Goal: Task Accomplishment & Management: Use online tool/utility

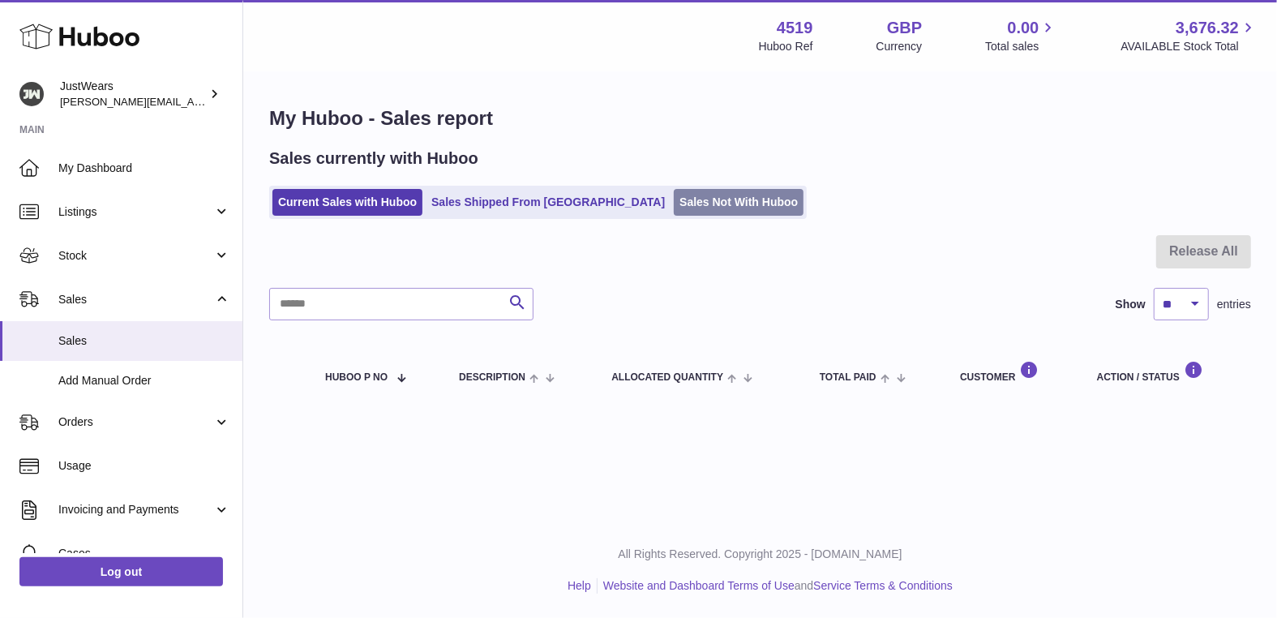
click at [674, 204] on link "Sales Not With Huboo" at bounding box center [739, 202] width 130 height 27
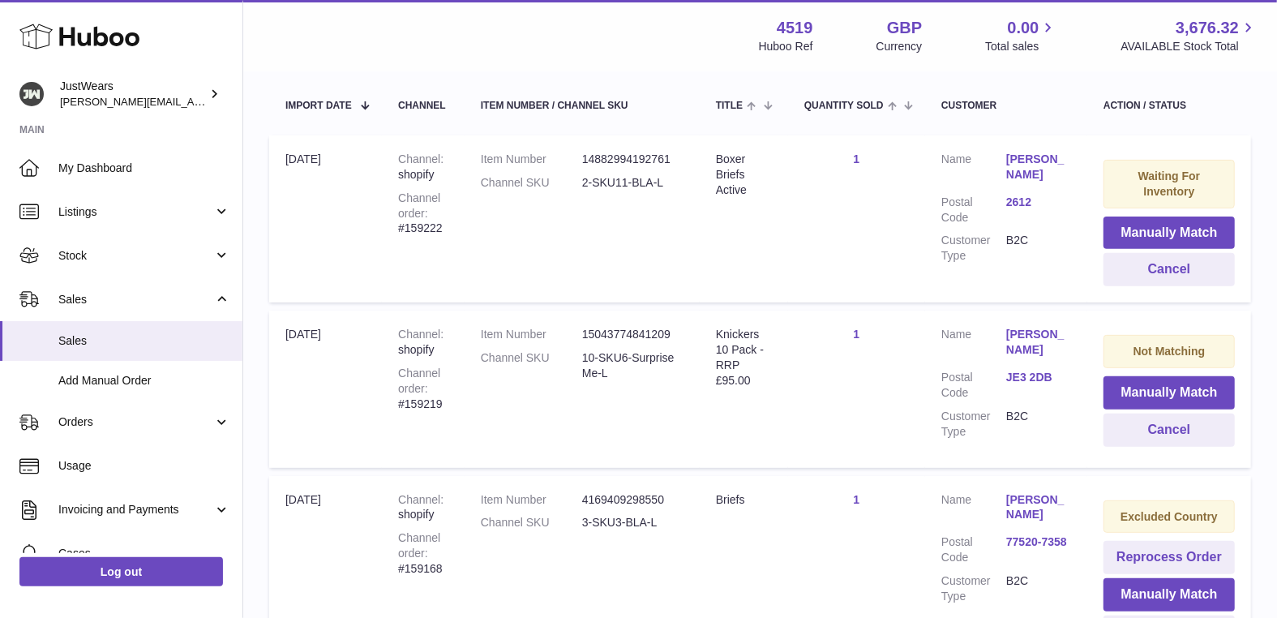
scroll to position [285, 0]
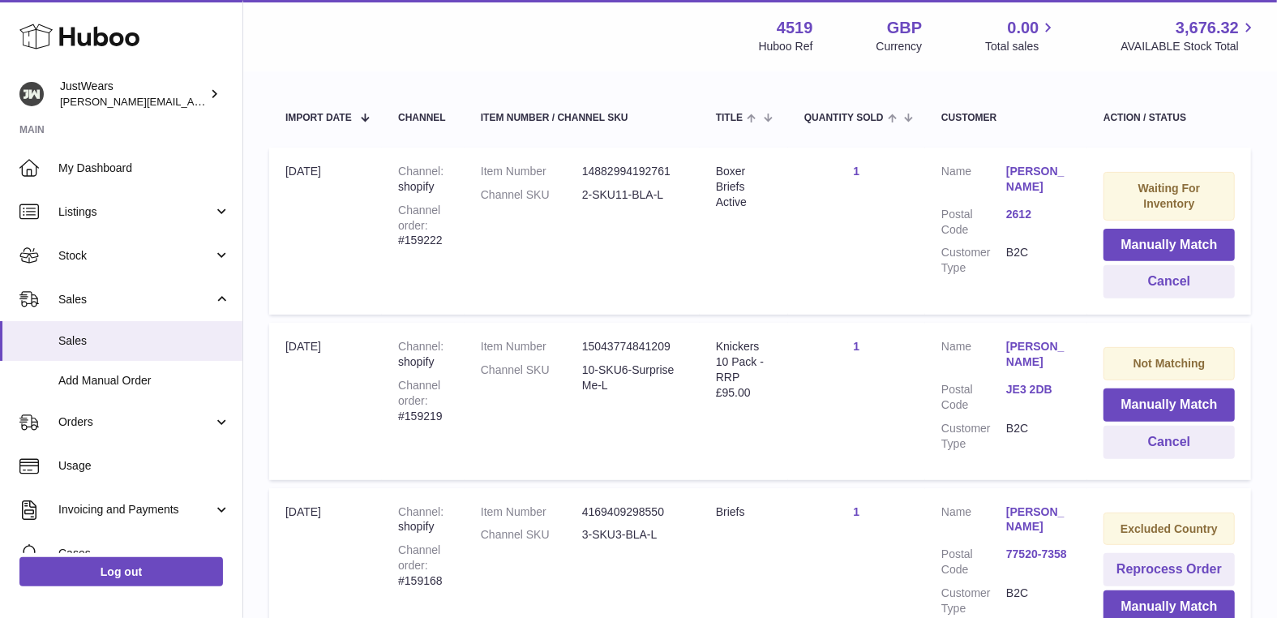
click at [1025, 208] on link "2612" at bounding box center [1038, 214] width 65 height 15
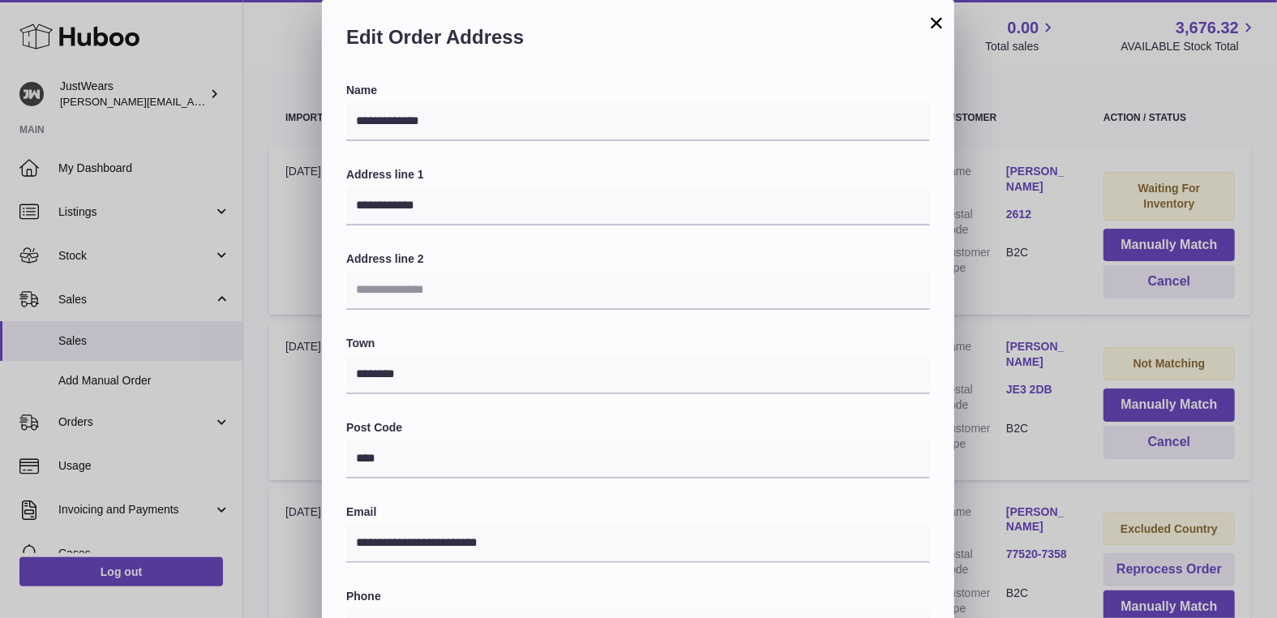
scroll to position [355, 0]
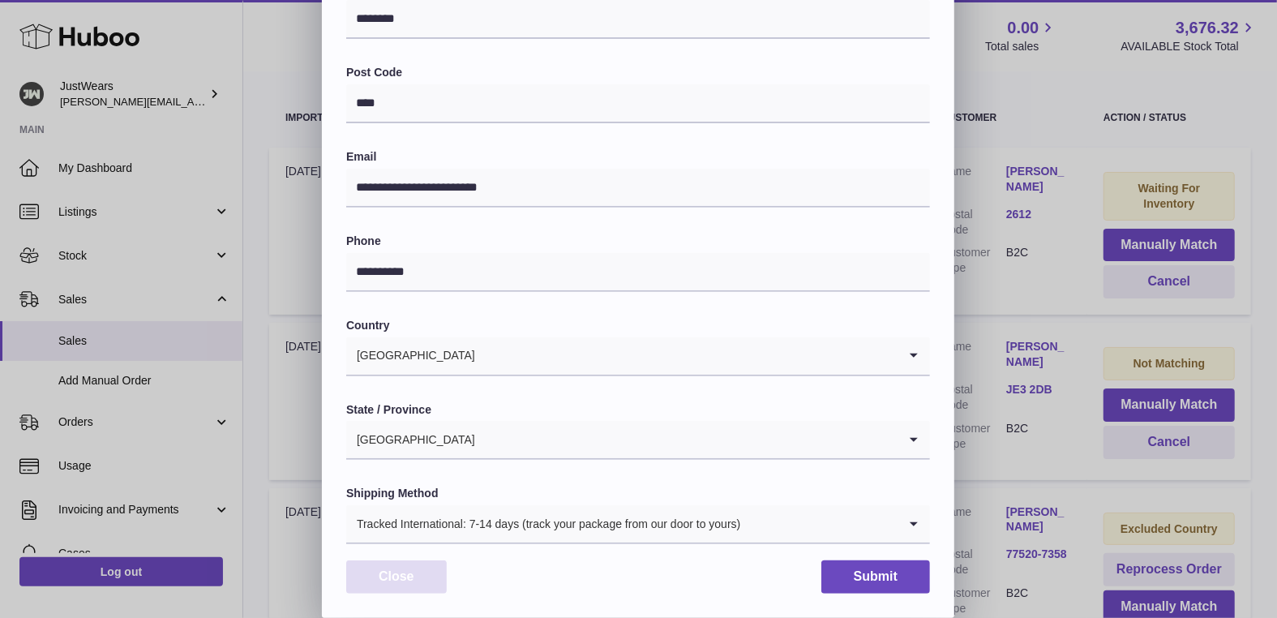
click at [411, 592] on button "Close" at bounding box center [396, 576] width 101 height 33
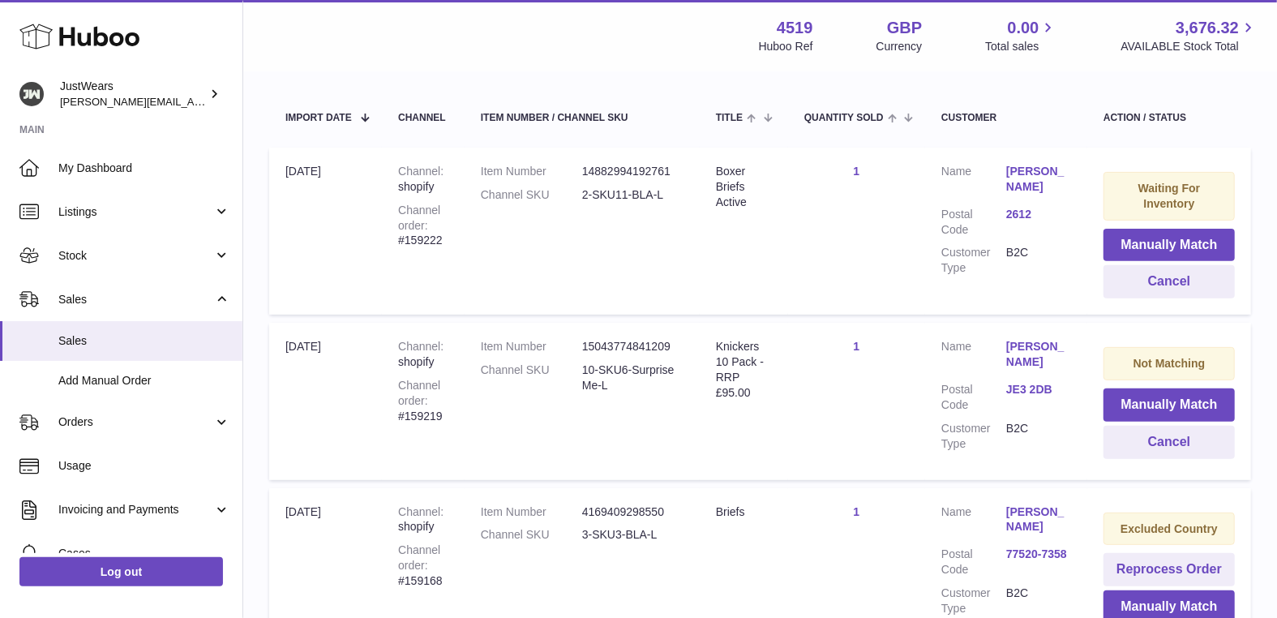
scroll to position [0, 0]
drag, startPoint x: 668, startPoint y: 191, endPoint x: 583, endPoint y: 182, distance: 85.7
click at [582, 187] on dd "2-SKU11-BLA-L" at bounding box center [632, 194] width 101 height 15
copy dd "2-SKU11-BLA-L"
click at [1136, 237] on button "Manually Match" at bounding box center [1169, 245] width 131 height 33
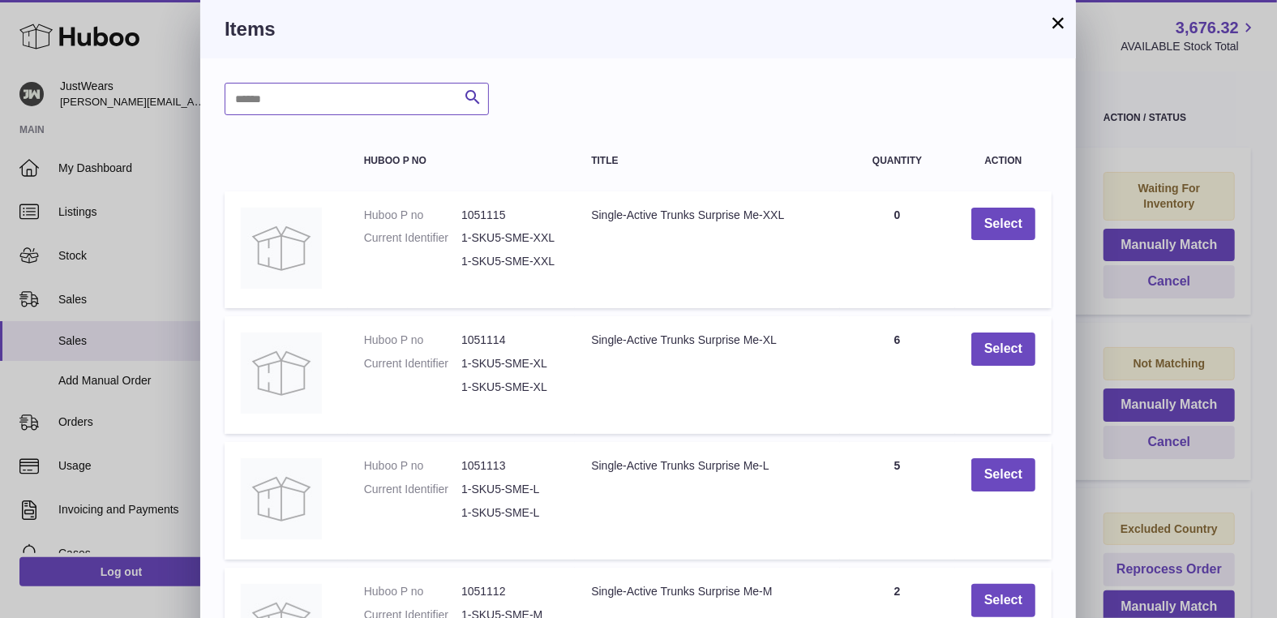
click at [327, 105] on input "text" at bounding box center [357, 99] width 264 height 32
paste input "**********"
drag, startPoint x: 239, startPoint y: 98, endPoint x: 230, endPoint y: 98, distance: 8.9
click at [230, 98] on input "**********" at bounding box center [357, 99] width 264 height 32
drag, startPoint x: 274, startPoint y: 101, endPoint x: 283, endPoint y: 101, distance: 8.9
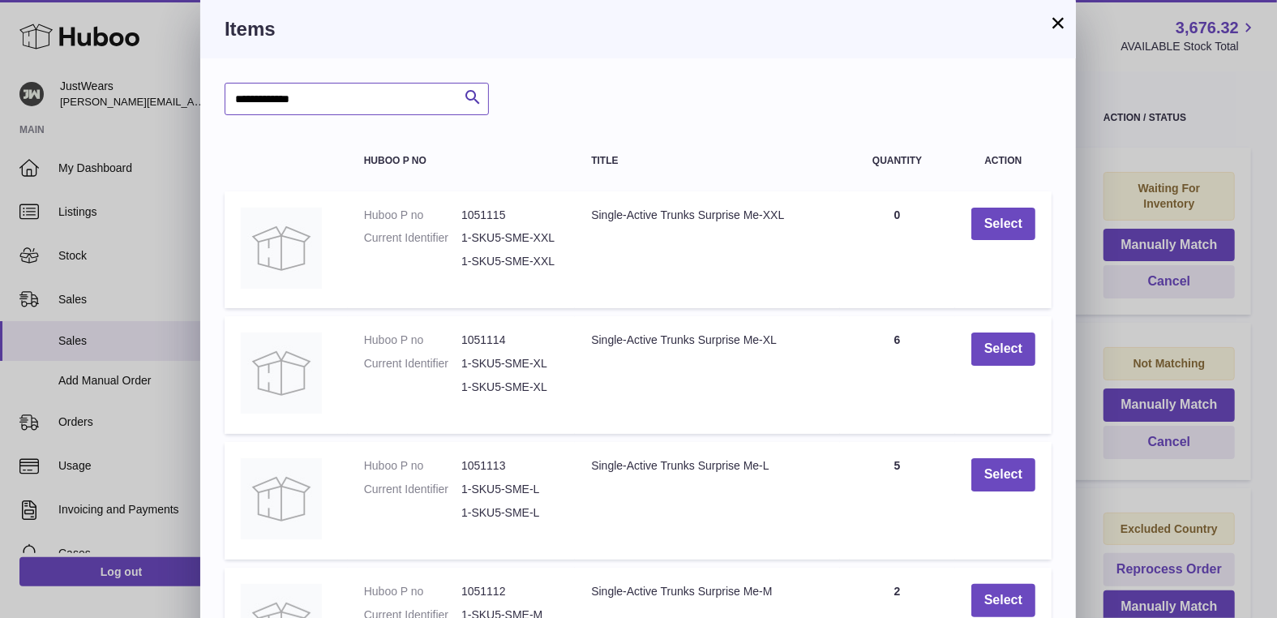
click at [275, 101] on input "**********" at bounding box center [357, 99] width 264 height 32
type input "**********"
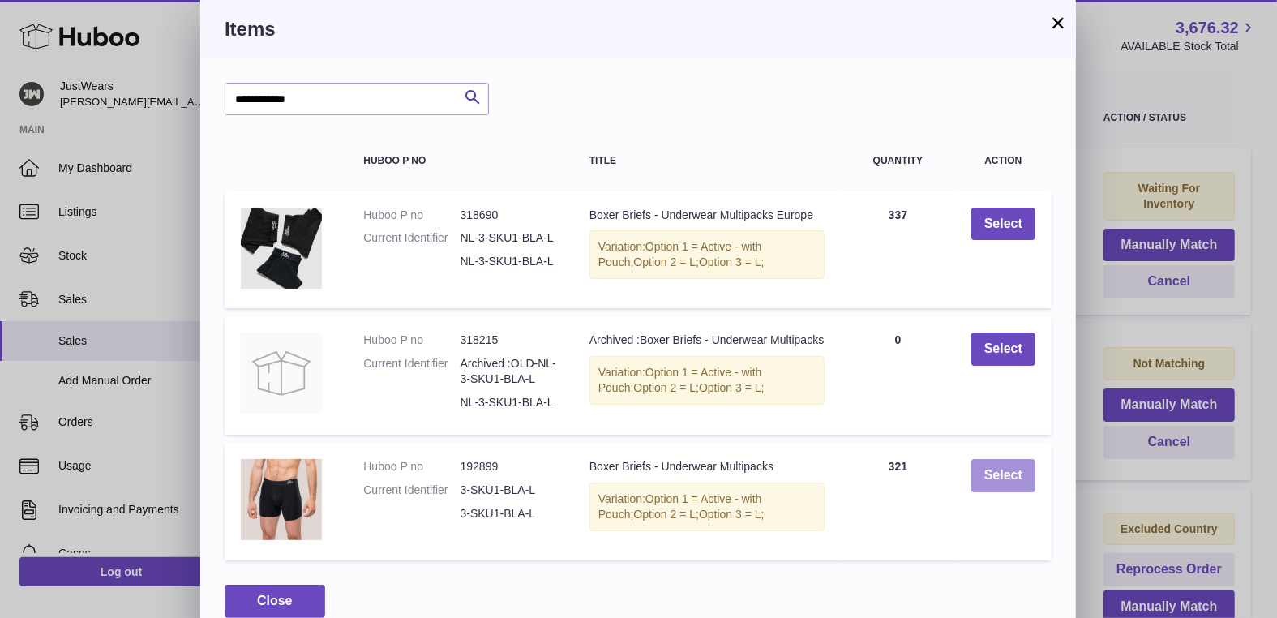
click at [1014, 492] on button "Select" at bounding box center [1004, 475] width 64 height 33
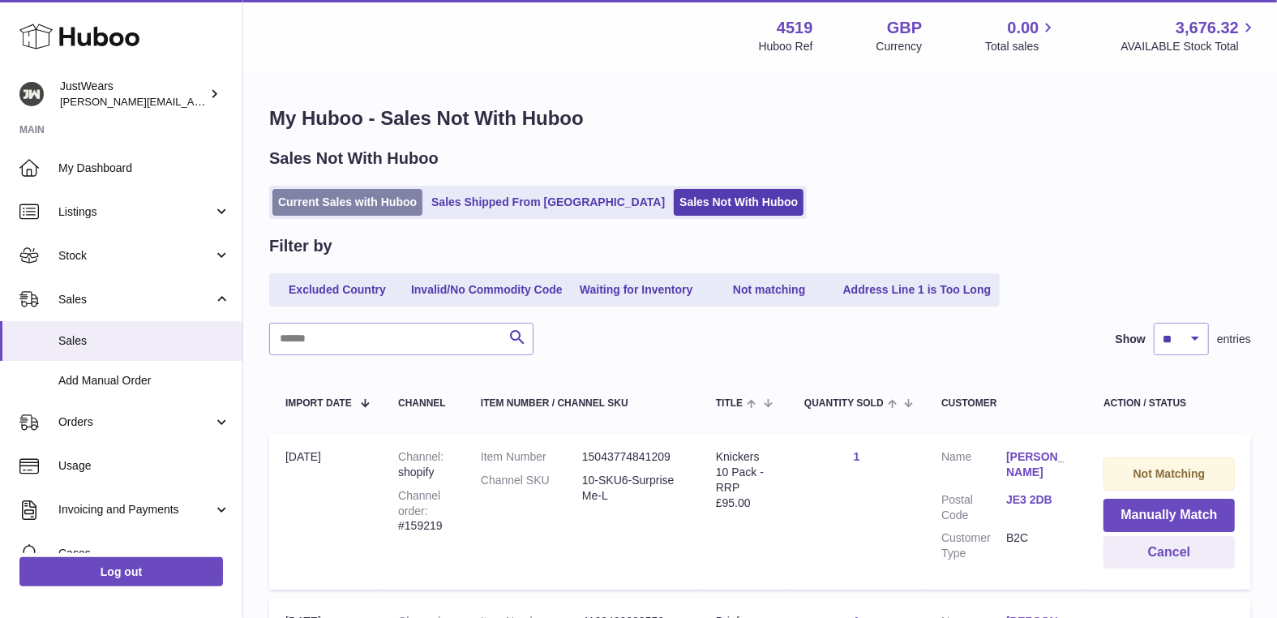
click at [393, 204] on link "Current Sales with Huboo" at bounding box center [347, 202] width 150 height 27
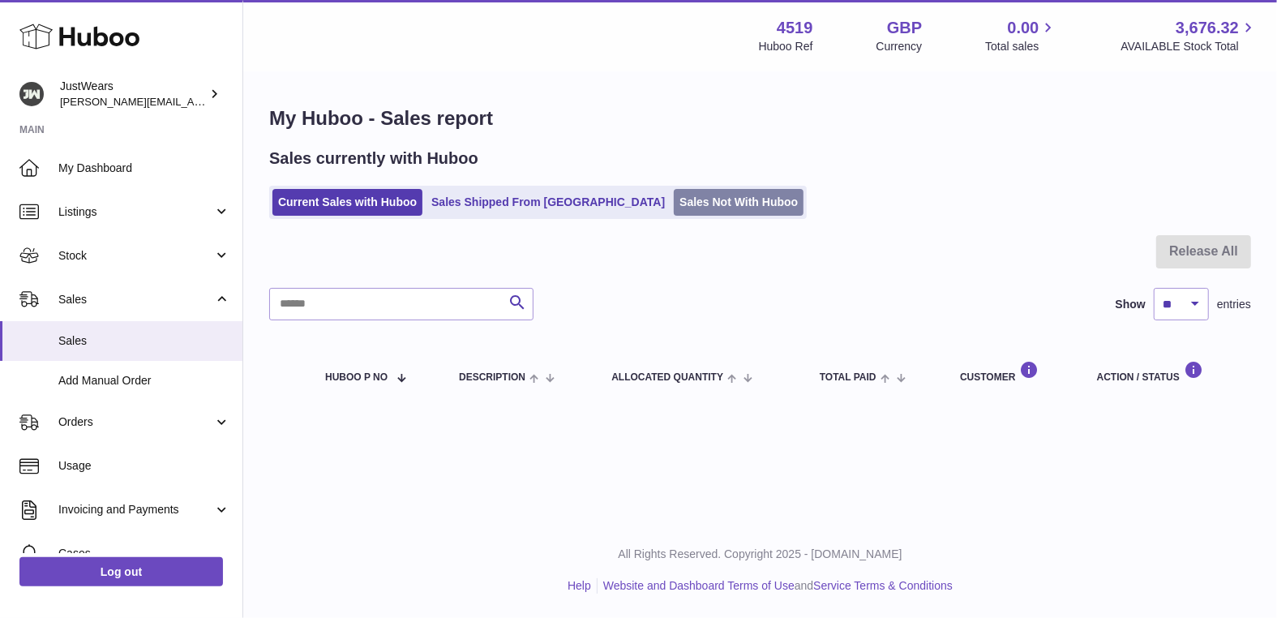
click at [674, 204] on link "Sales Not With Huboo" at bounding box center [739, 202] width 130 height 27
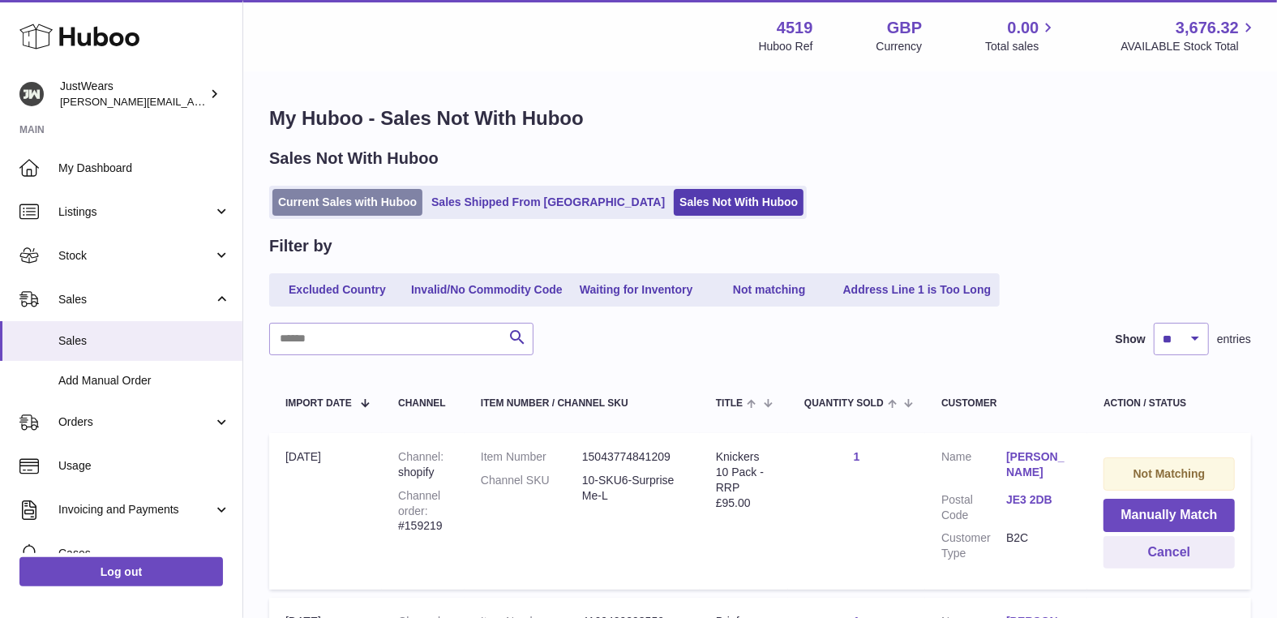
click at [376, 212] on link "Current Sales with Huboo" at bounding box center [347, 202] width 150 height 27
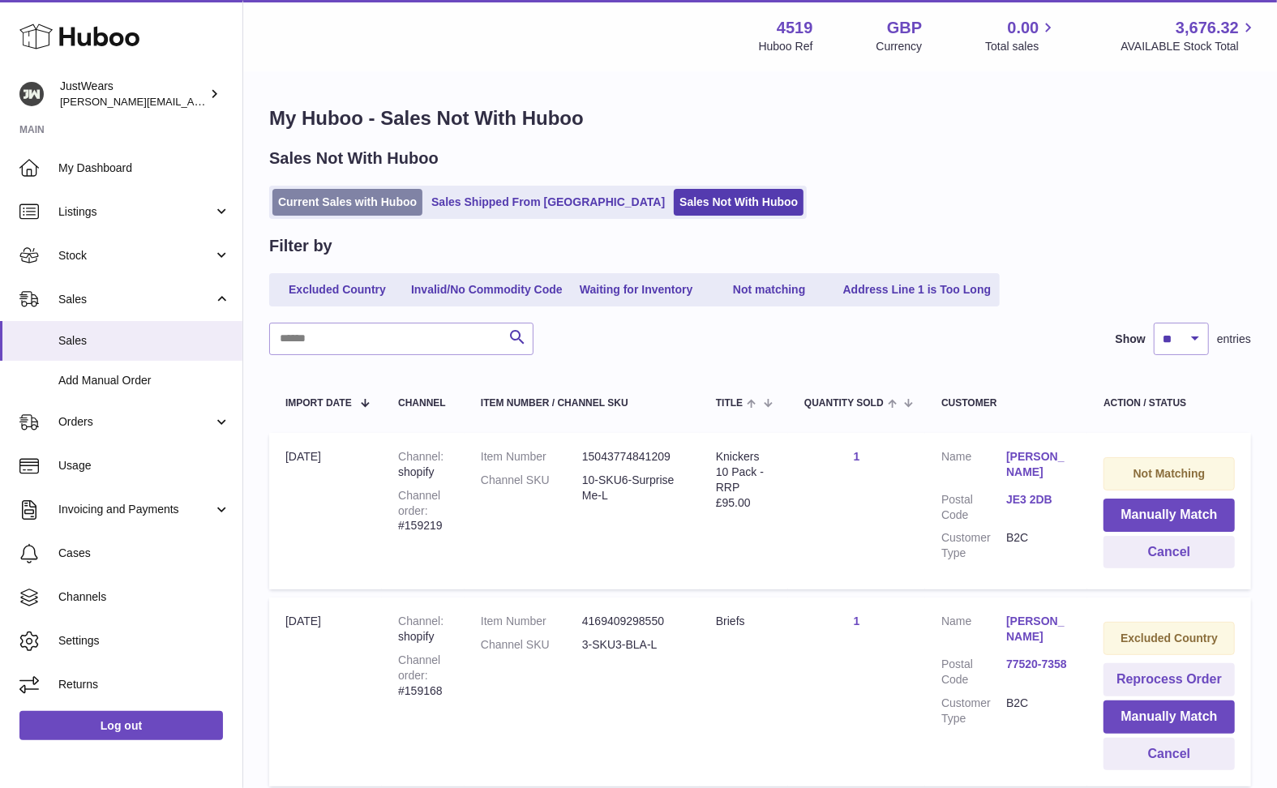
click at [376, 193] on link "Current Sales with Huboo" at bounding box center [347, 202] width 150 height 27
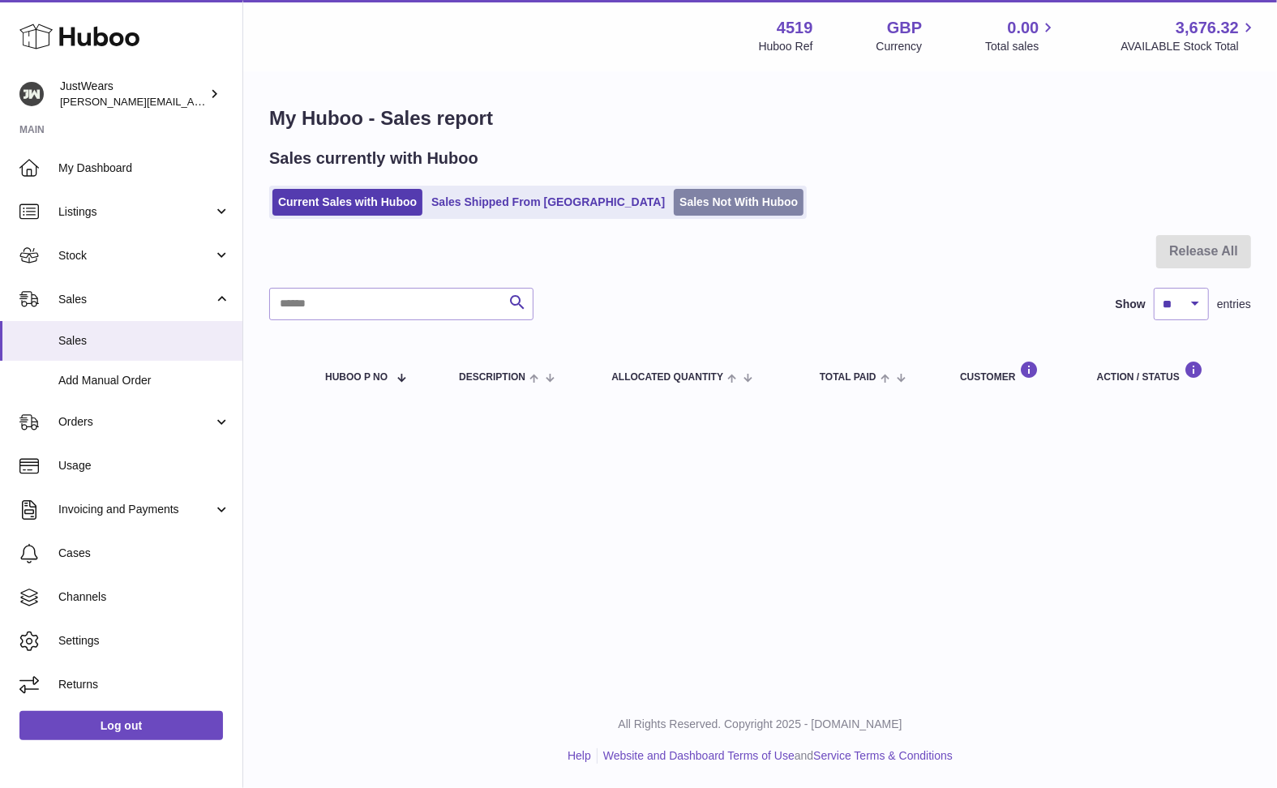
click at [674, 202] on link "Sales Not With Huboo" at bounding box center [739, 202] width 130 height 27
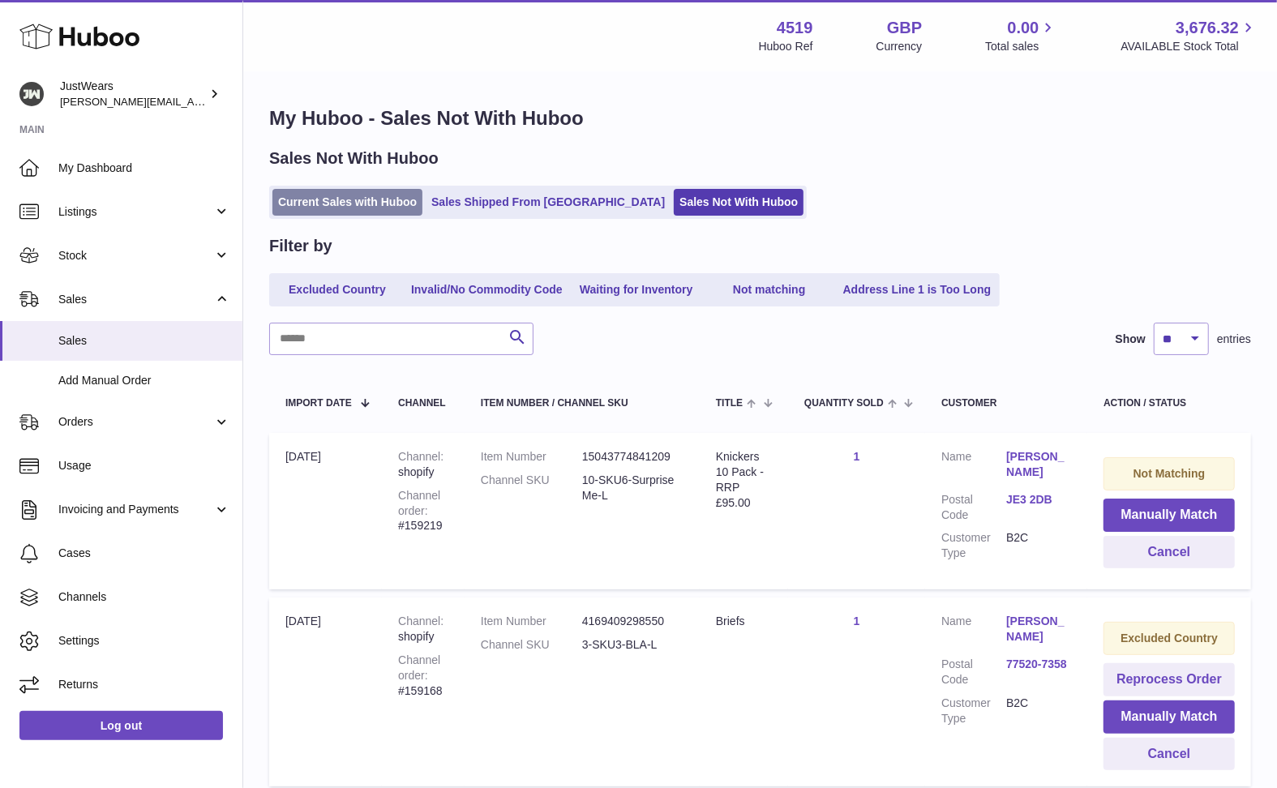
click at [339, 189] on link "Current Sales with Huboo" at bounding box center [347, 202] width 150 height 27
